Goal: Information Seeking & Learning: Find specific page/section

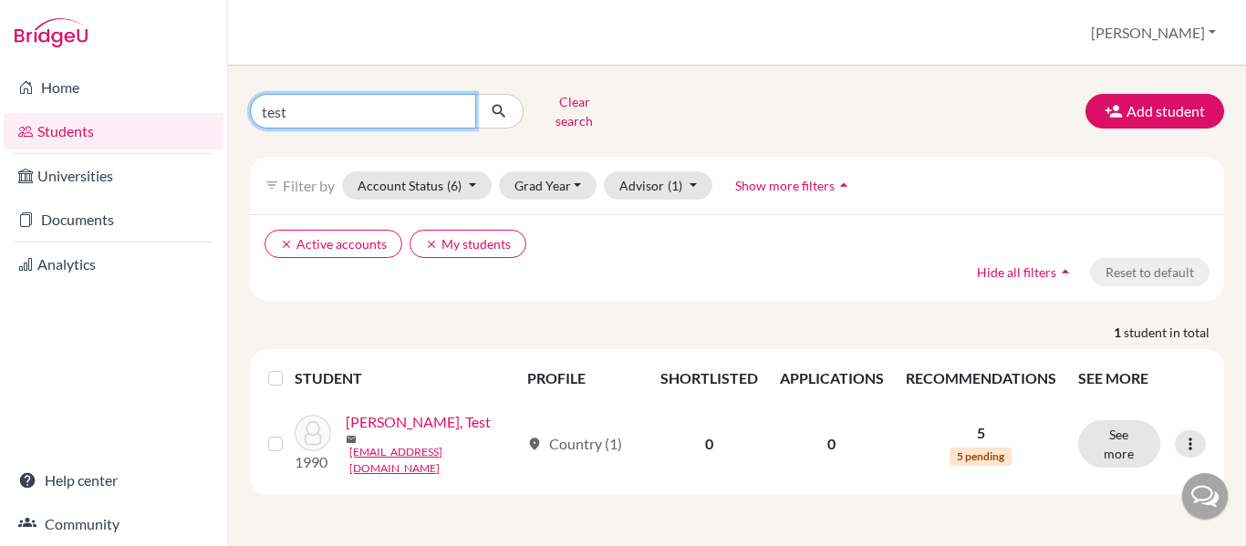
click at [322, 109] on input "test" at bounding box center [363, 111] width 226 height 35
drag, startPoint x: 296, startPoint y: 109, endPoint x: 194, endPoint y: 121, distance: 102.9
click at [194, 121] on div "Home Students Universities Documents Analytics Help center Community Students o…" at bounding box center [623, 273] width 1246 height 546
type input "[PERSON_NAME]"
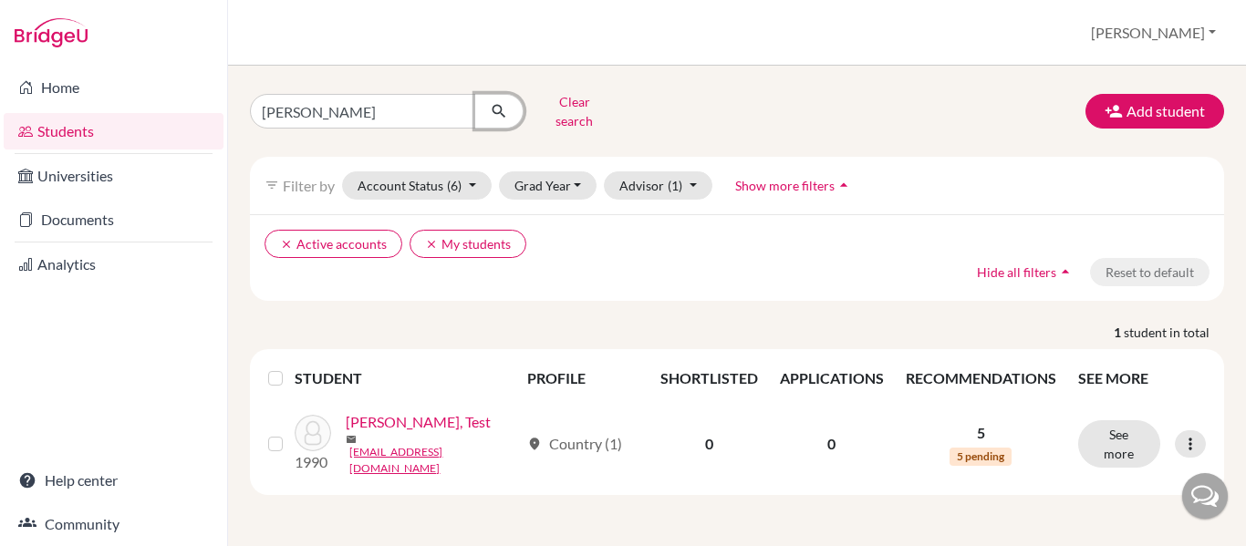
click at [503, 102] on icon "submit" at bounding box center [499, 111] width 18 height 18
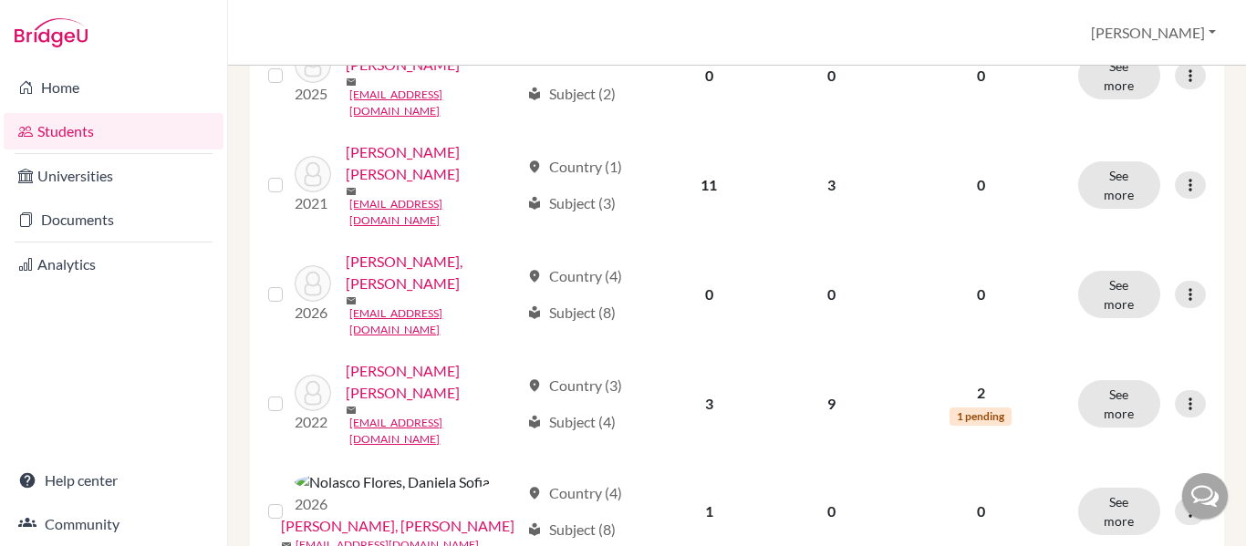
scroll to position [774, 0]
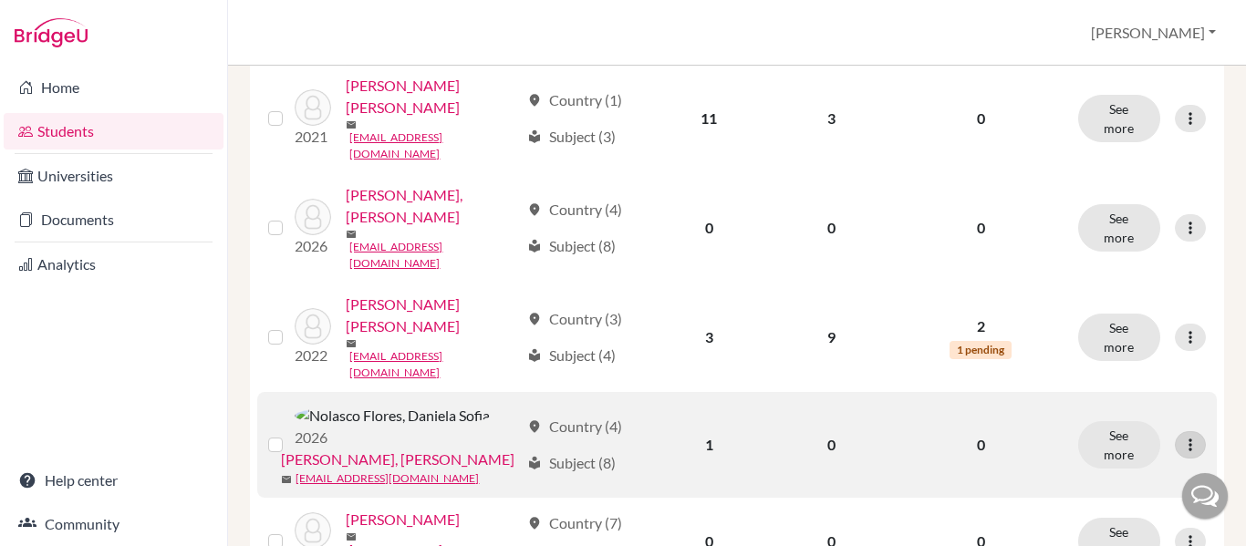
click at [1184, 436] on icon at bounding box center [1190, 445] width 18 height 18
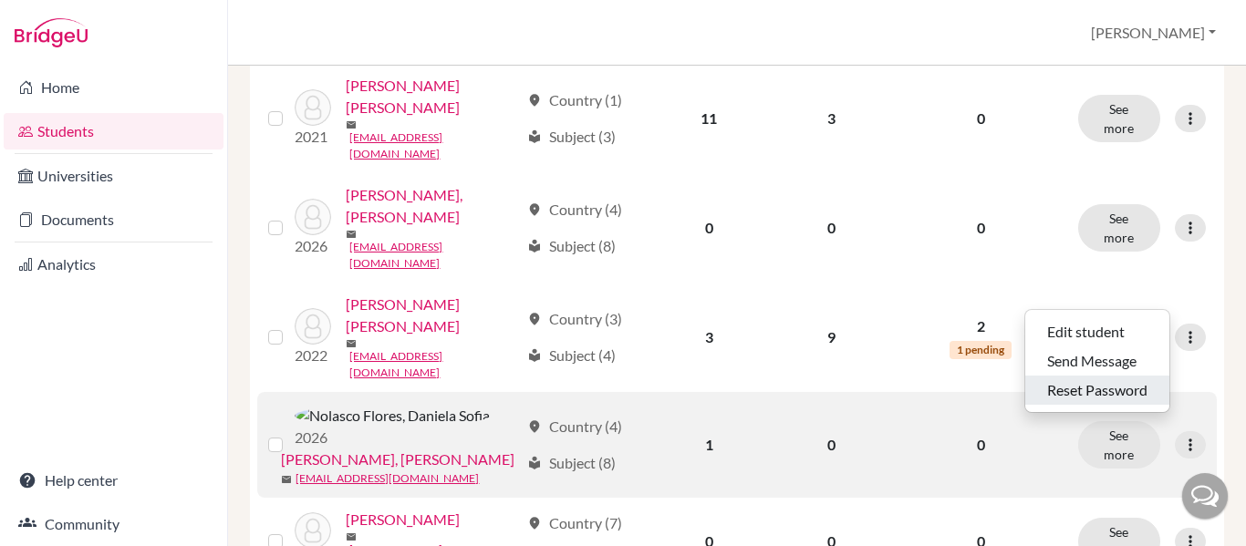
click at [1103, 376] on button "Reset Password" at bounding box center [1097, 390] width 144 height 29
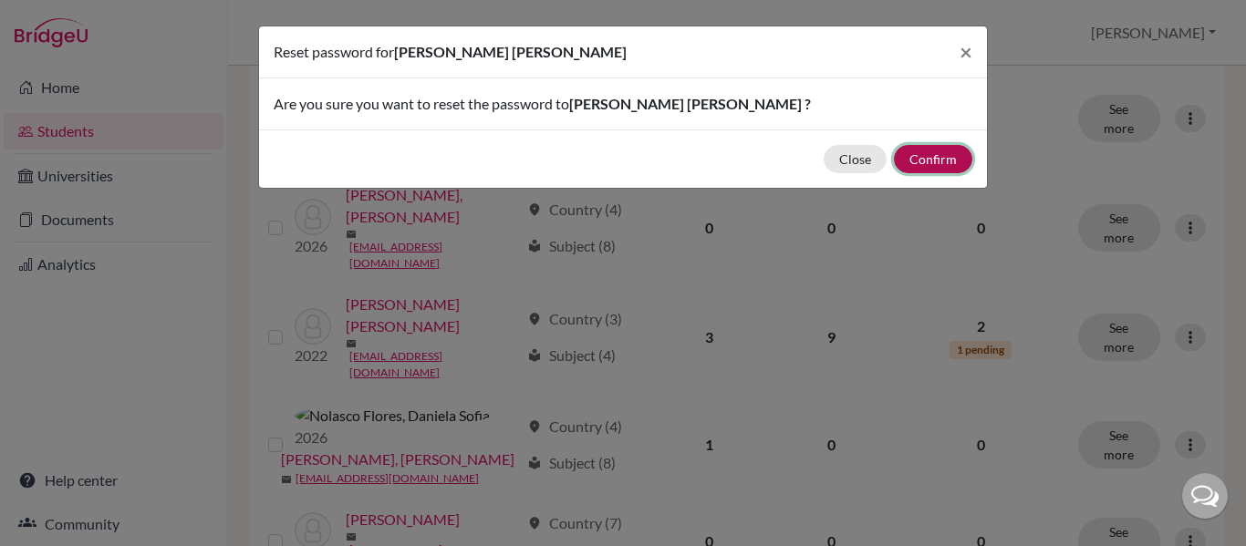
click at [938, 156] on button "Confirm" at bounding box center [933, 159] width 78 height 28
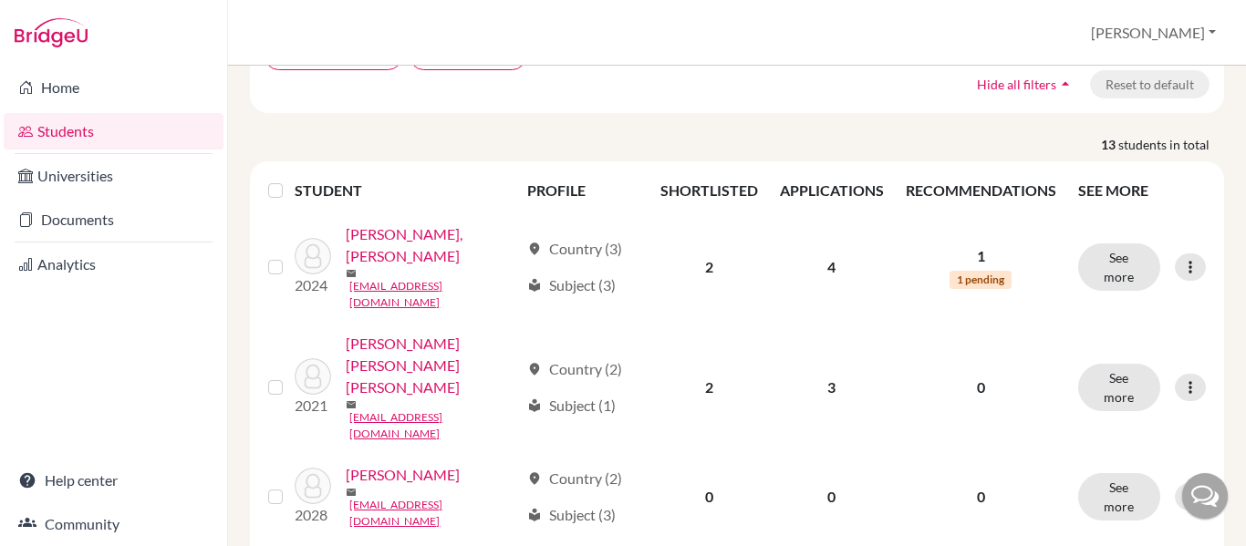
scroll to position [0, 0]
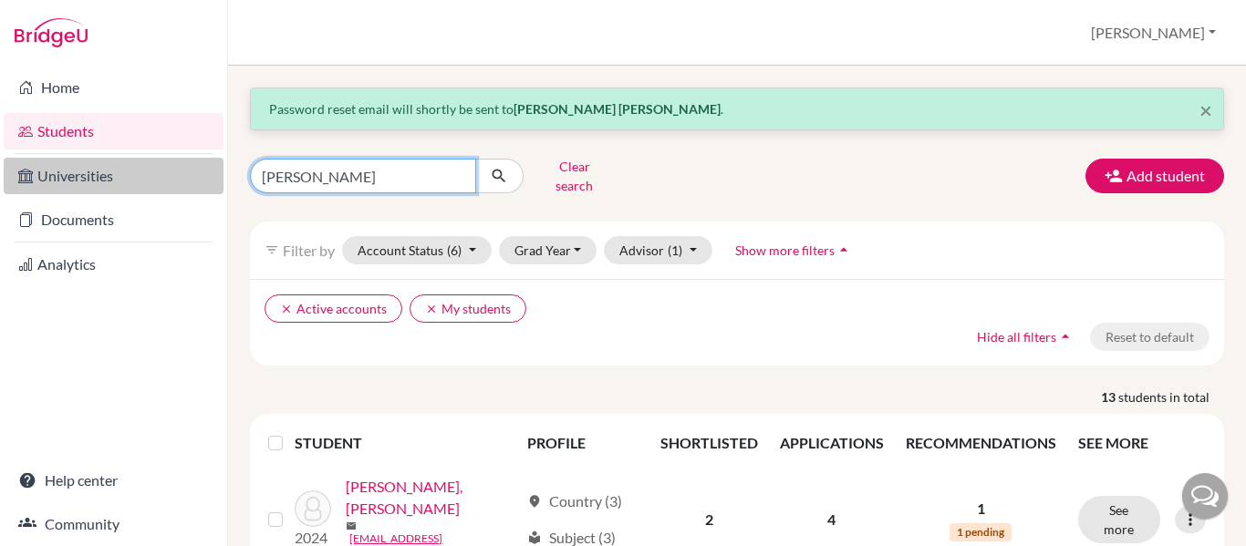
drag, startPoint x: 336, startPoint y: 167, endPoint x: 200, endPoint y: 185, distance: 138.0
click at [200, 185] on div "Home Students Universities Documents Analytics Help center Community Students o…" at bounding box center [623, 273] width 1246 height 546
type input "[PERSON_NAME]"
click button "submit" at bounding box center [499, 176] width 48 height 35
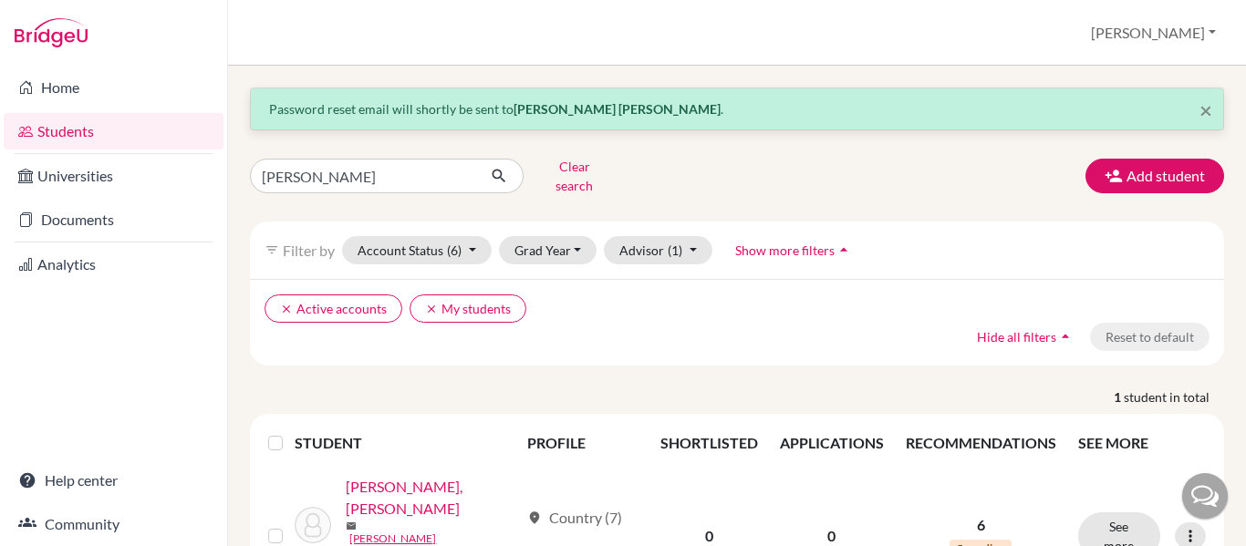
scroll to position [76, 0]
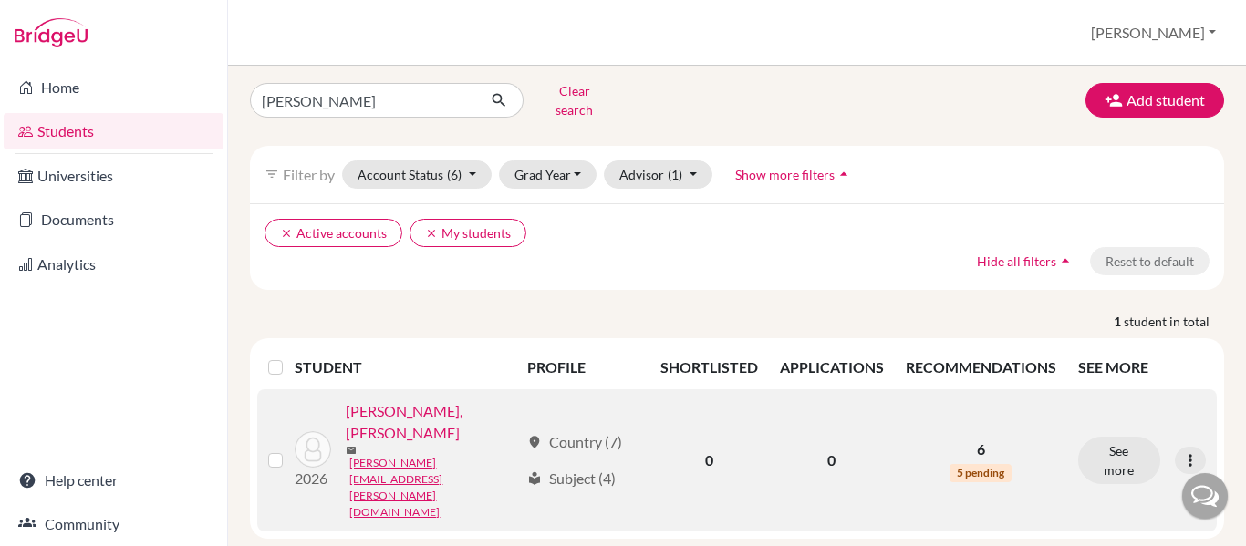
click at [439, 444] on link "[PERSON_NAME], [PERSON_NAME]" at bounding box center [432, 422] width 173 height 44
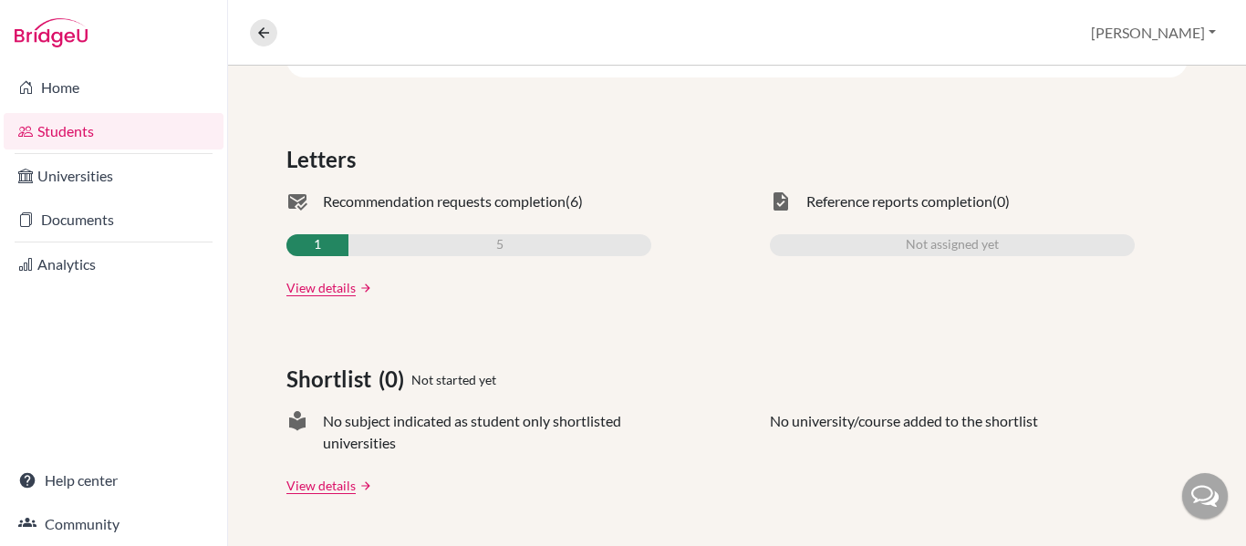
scroll to position [511, 0]
click at [326, 293] on link "View details" at bounding box center [320, 289] width 69 height 19
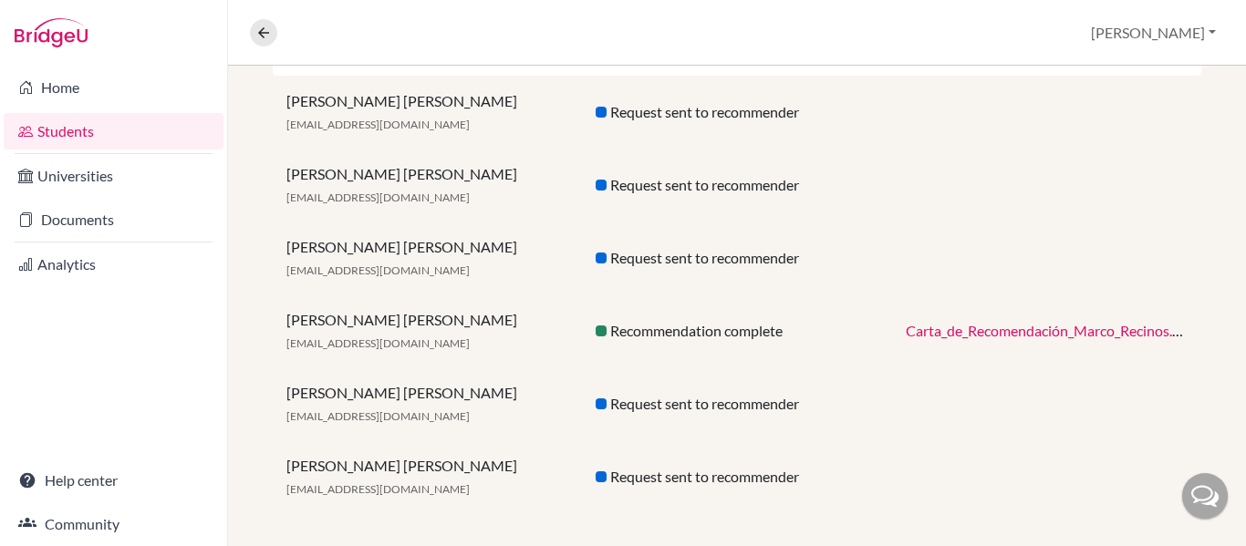
scroll to position [428, 0]
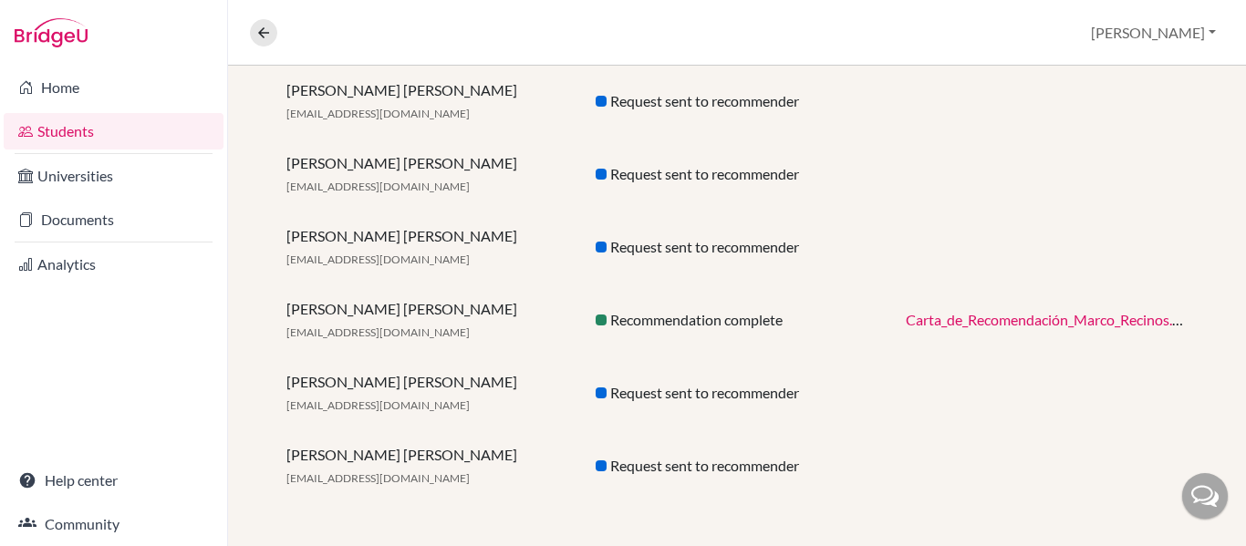
click at [993, 326] on link "Carta_de_Recomendación_Marco_Recinos.pdf" at bounding box center [1049, 319] width 287 height 17
